Goal: Task Accomplishment & Management: Use online tool/utility

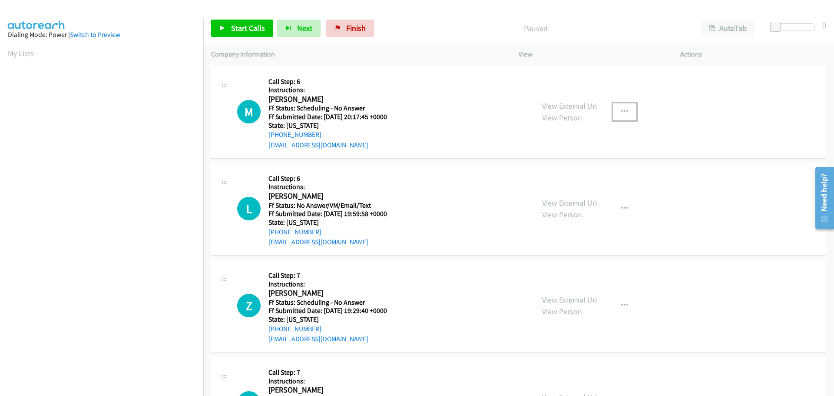
click at [621, 109] on icon "button" at bounding box center [624, 111] width 7 height 7
click at [618, 109] on div at bounding box center [417, 198] width 834 height 396
click at [574, 106] on link "View External Url" at bounding box center [569, 106] width 55 height 10
click at [555, 207] on link "View External Url" at bounding box center [569, 203] width 55 height 10
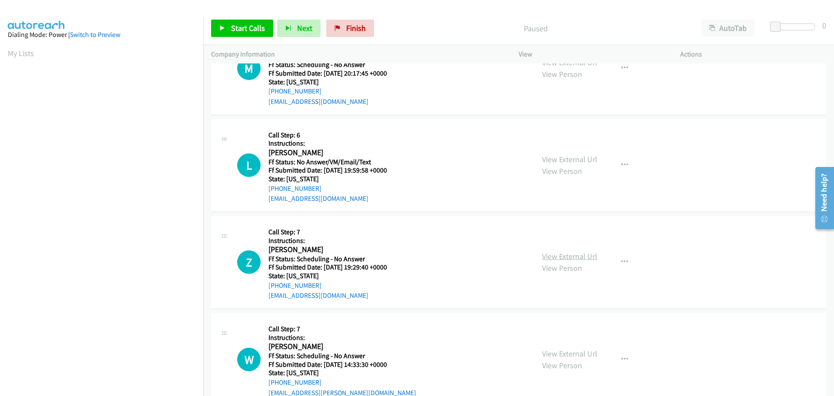
click at [569, 253] on link "View External Url" at bounding box center [569, 256] width 55 height 10
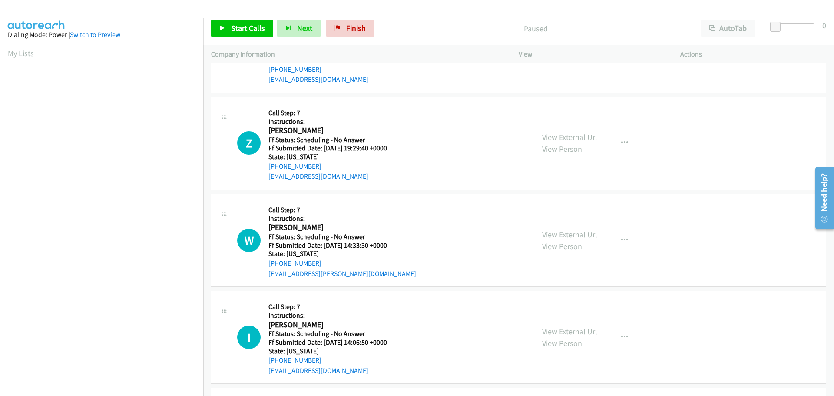
scroll to position [174, 0]
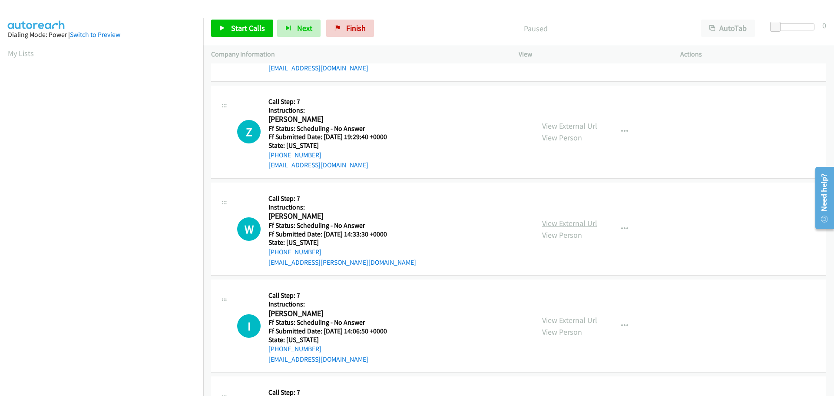
click at [569, 223] on link "View External Url" at bounding box center [569, 223] width 55 height 10
click at [547, 316] on link "View External Url" at bounding box center [569, 320] width 55 height 10
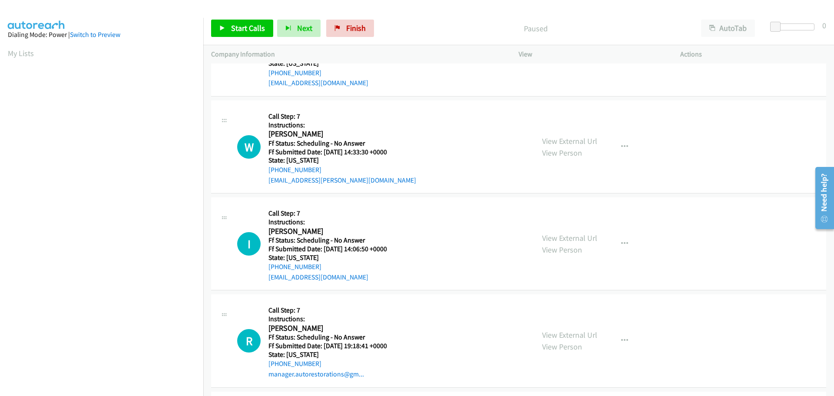
scroll to position [261, 0]
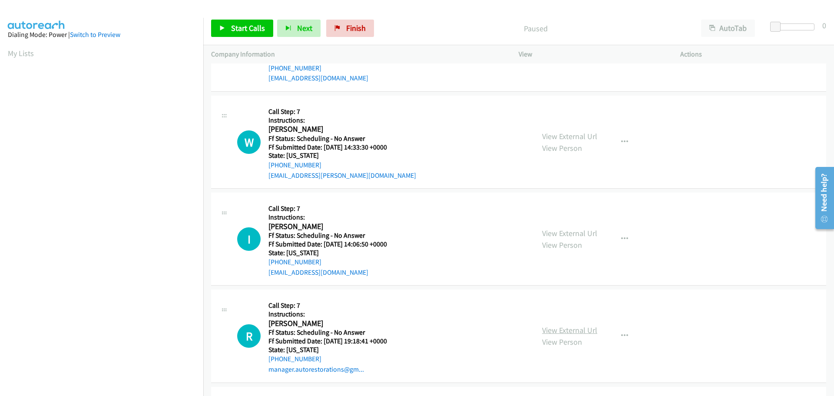
click at [552, 326] on link "View External Url" at bounding box center [569, 330] width 55 height 10
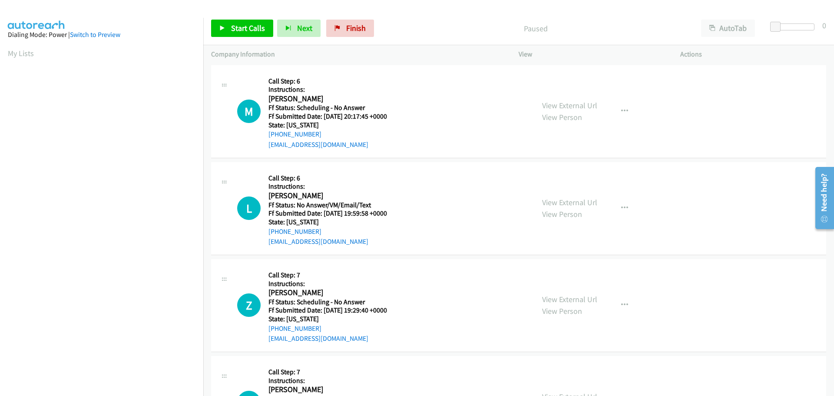
scroll to position [0, 0]
click at [249, 32] on span "Start Calls" at bounding box center [248, 28] width 34 height 10
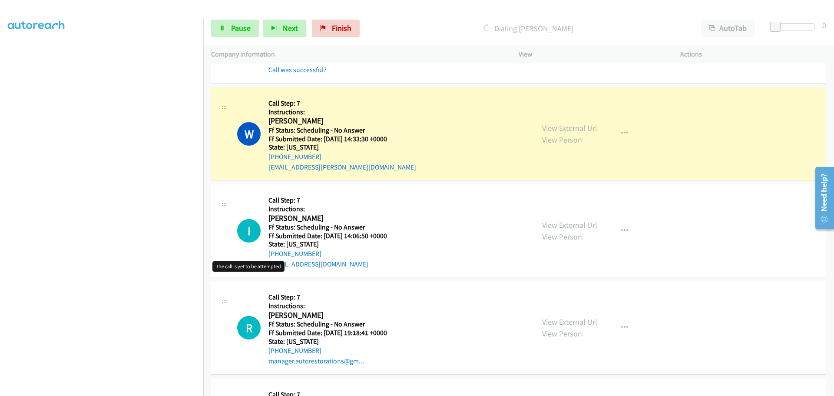
scroll to position [348, 0]
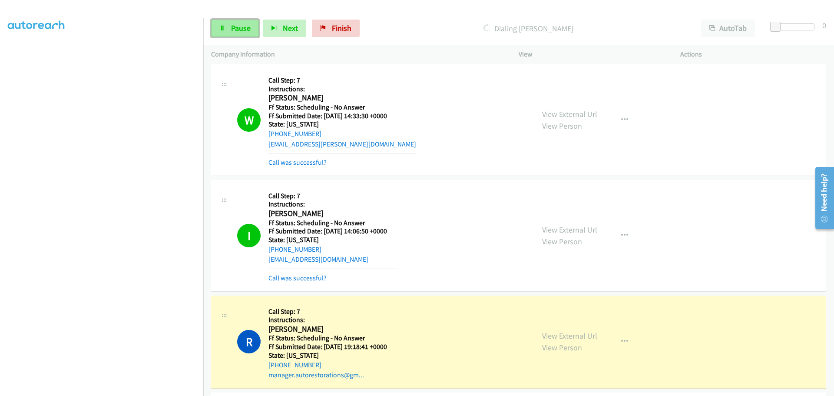
click at [246, 30] on span "Pause" at bounding box center [241, 28] width 20 height 10
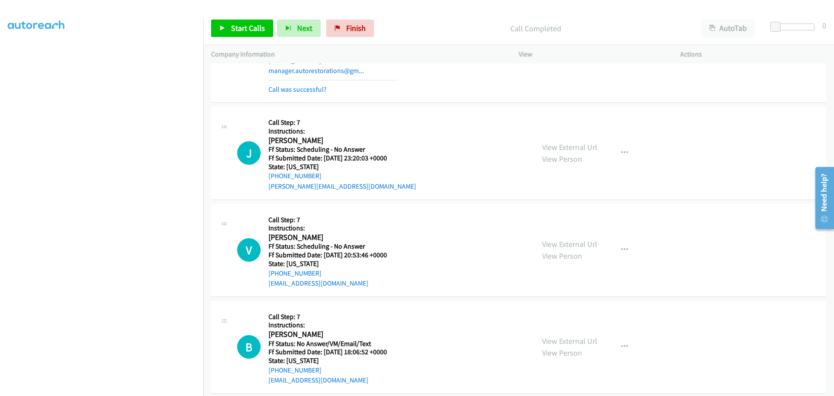
scroll to position [695, 0]
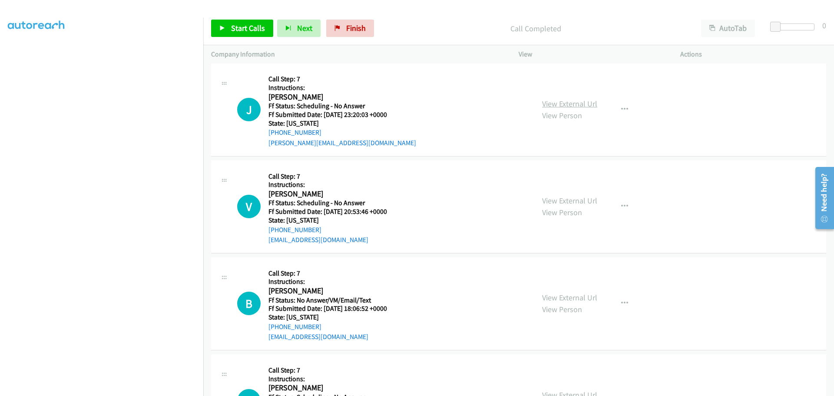
click at [561, 99] on link "View External Url" at bounding box center [569, 104] width 55 height 10
click at [552, 203] on link "View External Url" at bounding box center [569, 201] width 55 height 10
click at [550, 297] on link "View External Url" at bounding box center [569, 297] width 55 height 10
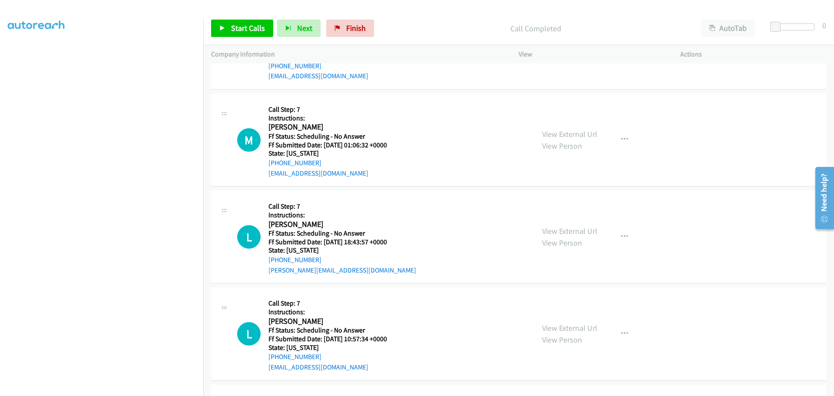
scroll to position [1000, 0]
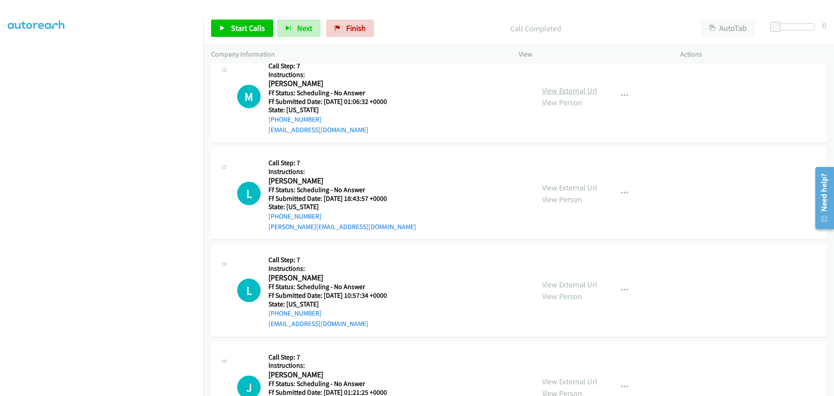
click at [545, 92] on link "View External Url" at bounding box center [569, 91] width 55 height 10
click at [546, 189] on link "View External Url" at bounding box center [569, 188] width 55 height 10
click at [558, 288] on link "View External Url" at bounding box center [569, 284] width 55 height 10
click at [229, 21] on link "Start Calls" at bounding box center [242, 28] width 62 height 17
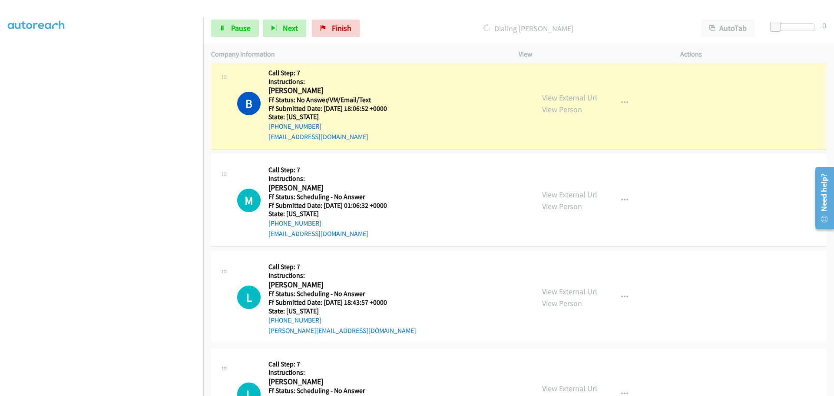
scroll to position [950, 0]
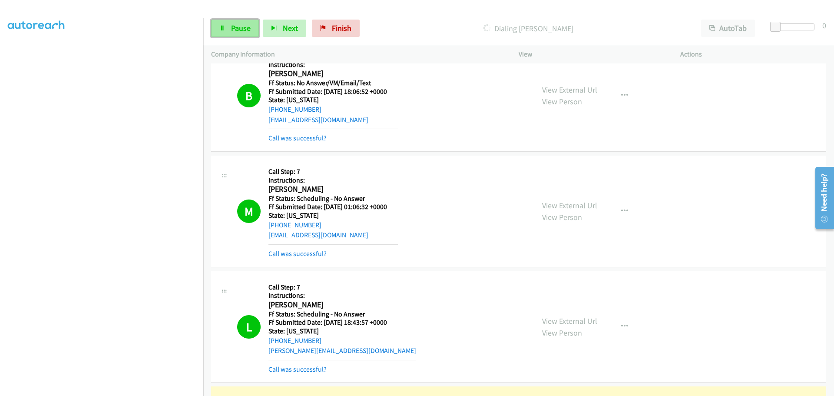
click at [231, 27] on span "Pause" at bounding box center [241, 28] width 20 height 10
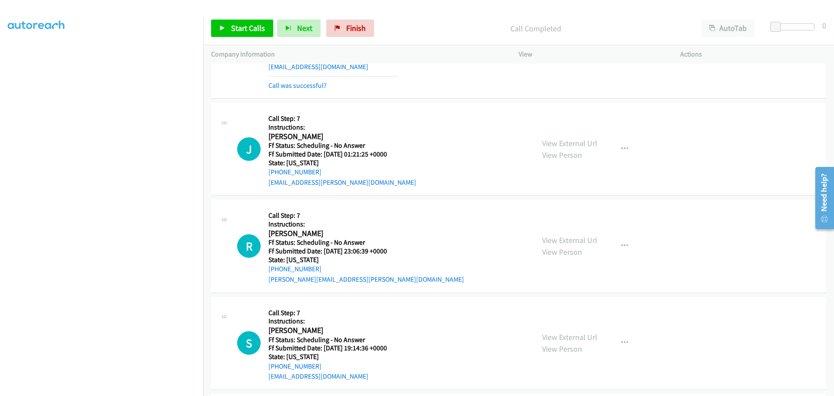
scroll to position [1384, 0]
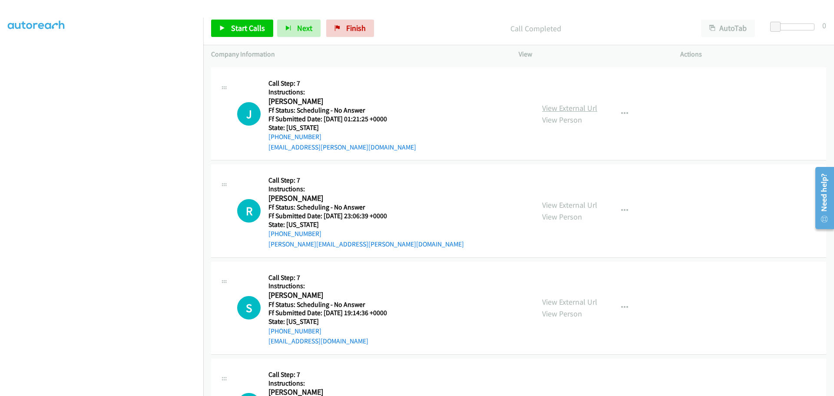
click at [549, 107] on link "View External Url" at bounding box center [569, 108] width 55 height 10
click at [557, 207] on link "View External Url" at bounding box center [569, 205] width 55 height 10
click at [588, 297] on link "View External Url" at bounding box center [569, 302] width 55 height 10
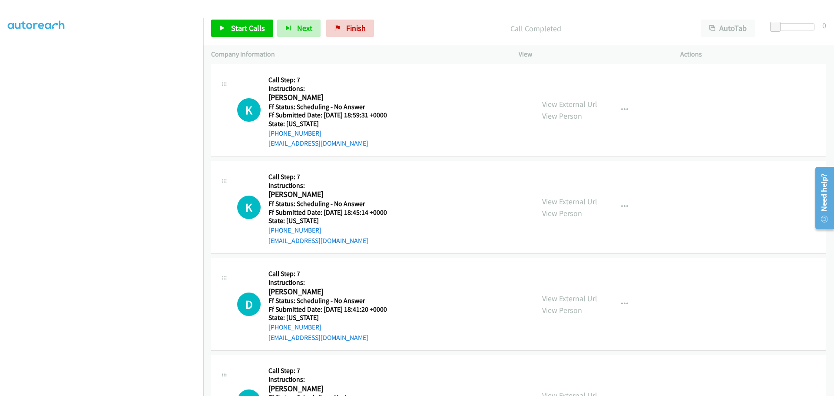
scroll to position [1688, 0]
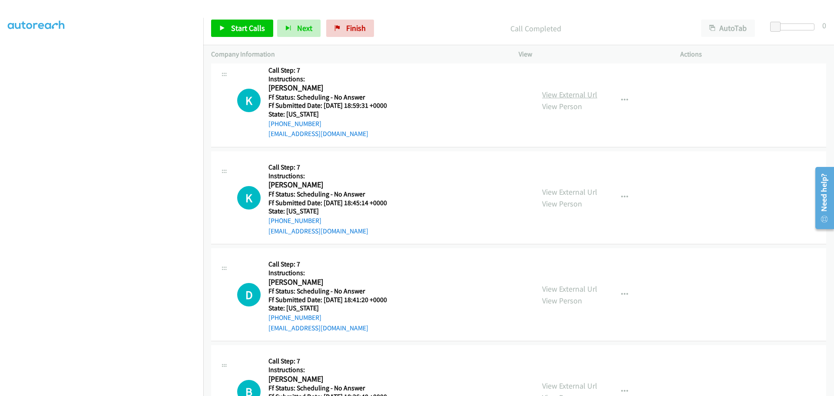
click at [572, 93] on link "View External Url" at bounding box center [569, 95] width 55 height 10
click at [554, 192] on link "View External Url" at bounding box center [569, 192] width 55 height 10
click at [557, 291] on link "View External Url" at bounding box center [569, 289] width 55 height 10
click at [242, 29] on span "Start Calls" at bounding box center [248, 28] width 34 height 10
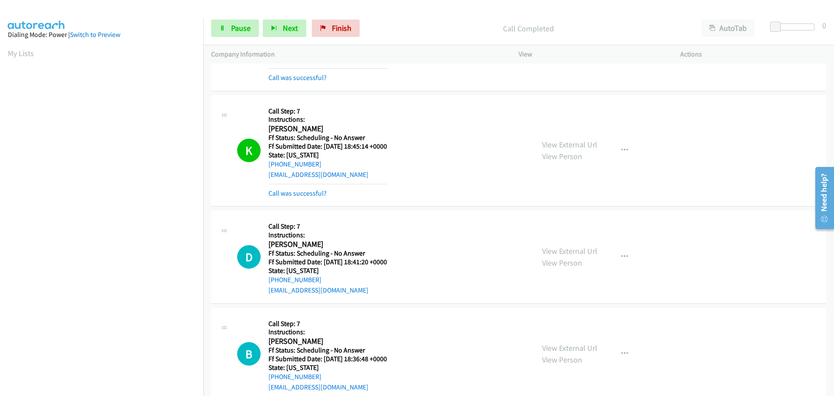
scroll to position [91, 0]
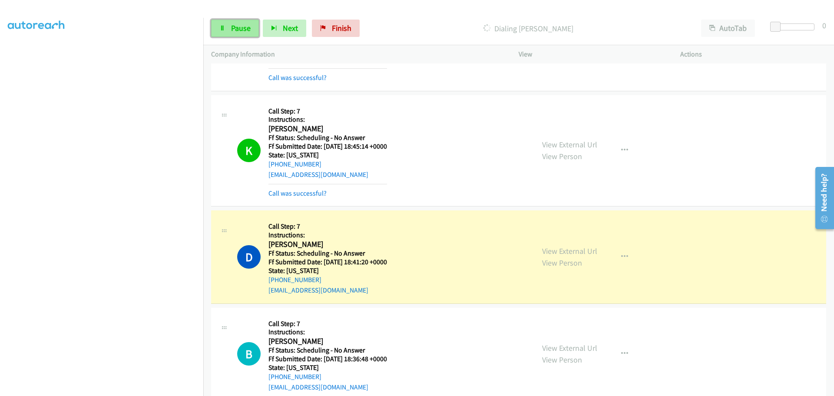
click at [234, 35] on link "Pause" at bounding box center [235, 28] width 48 height 17
